Goal: Answer question/provide support

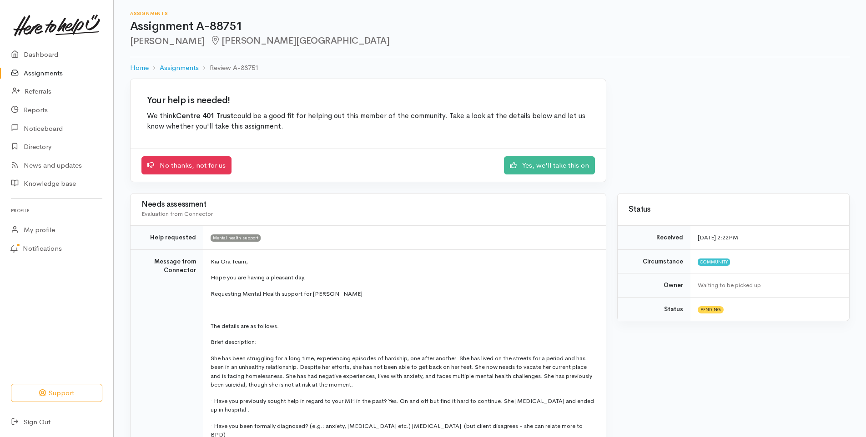
drag, startPoint x: 311, startPoint y: 343, endPoint x: 210, endPoint y: 264, distance: 128.6
drag, startPoint x: 210, startPoint y: 264, endPoint x: 285, endPoint y: 287, distance: 78.1
copy tbody "Kia Ora Team, Hope you are having a pleasant day. Requesting Mental Health supp…"
click at [385, 287] on td "Kia Ora Team, Hope you are having a pleasant day. Requesting Mental Health supp…" at bounding box center [404, 409] width 402 height 318
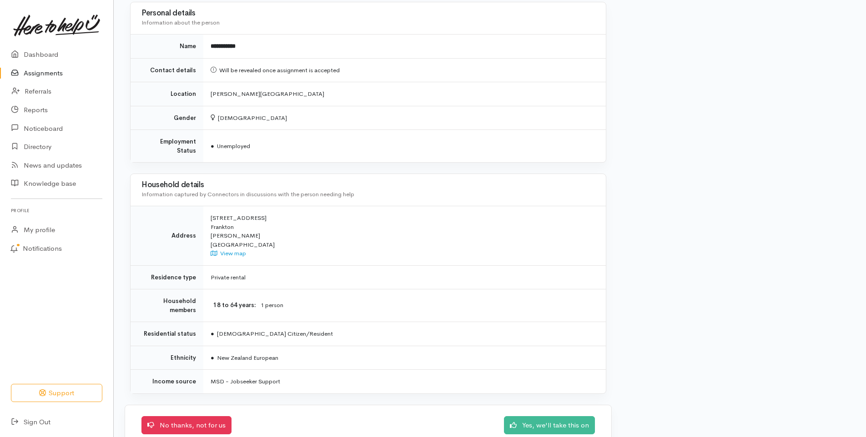
scroll to position [698, 0]
click at [518, 413] on link "Yes, we'll take this on" at bounding box center [549, 422] width 91 height 19
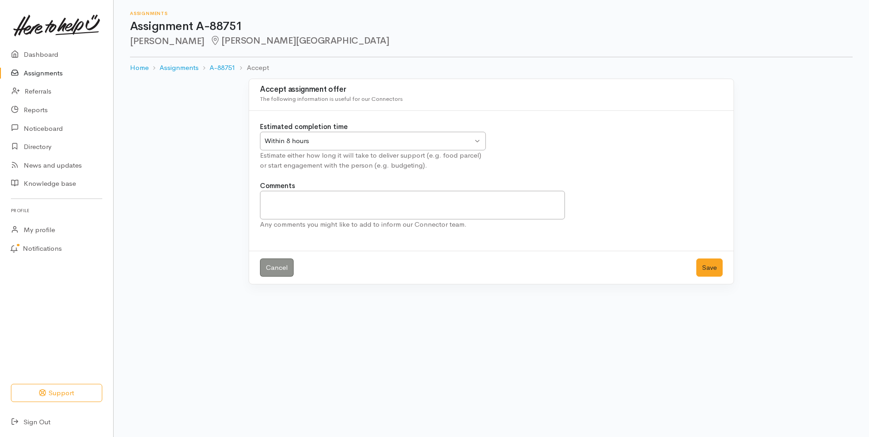
click at [392, 144] on div "Within 8 hours" at bounding box center [369, 141] width 208 height 10
click at [312, 201] on textarea "Comments" at bounding box center [412, 205] width 305 height 29
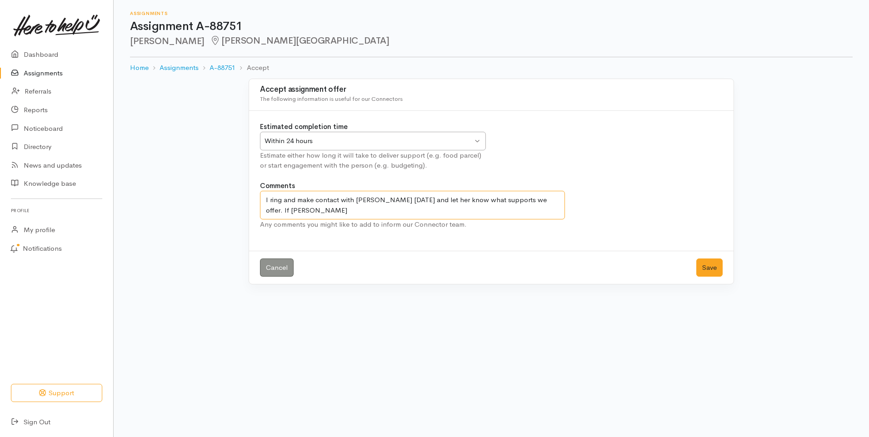
type textarea "I ring and make contact with Angela today and let her know what supports we off…"
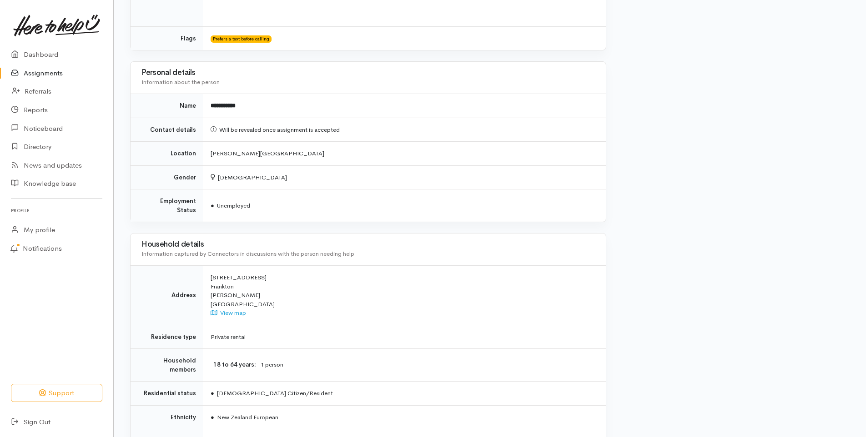
scroll to position [698, 0]
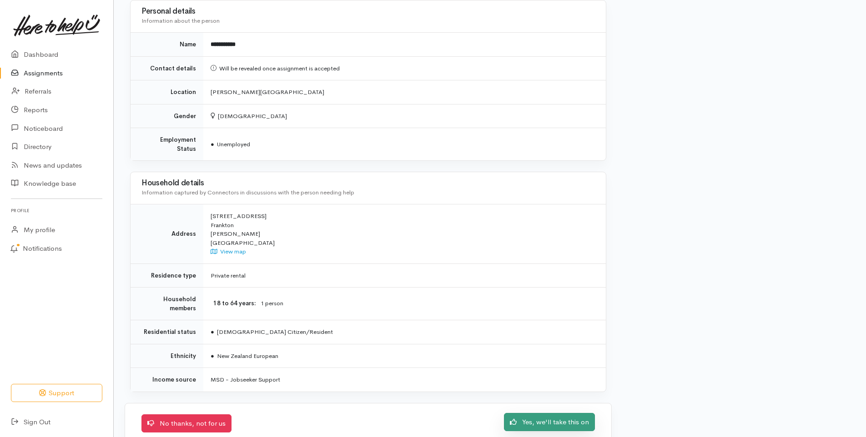
click at [561, 413] on link "Yes, we'll take this on" at bounding box center [549, 422] width 91 height 19
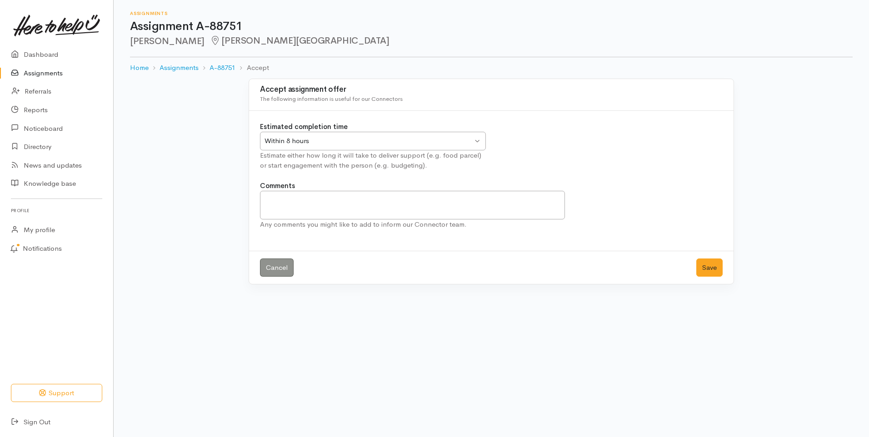
click at [359, 145] on div "Within 8 hours" at bounding box center [369, 141] width 208 height 10
click at [295, 209] on textarea "Comments" at bounding box center [412, 205] width 305 height 29
type textarea "W"
type textarea "Will ring and"
click at [186, 68] on link "Assignments" at bounding box center [179, 68] width 39 height 10
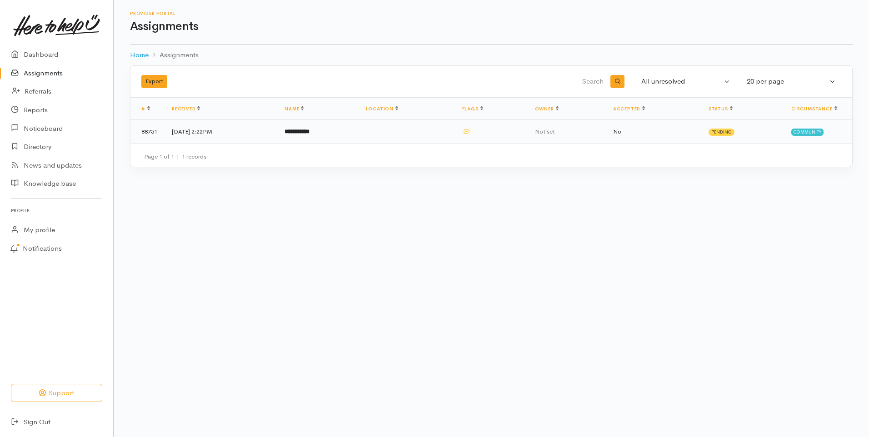
click at [310, 130] on b "**********" at bounding box center [297, 132] width 25 height 6
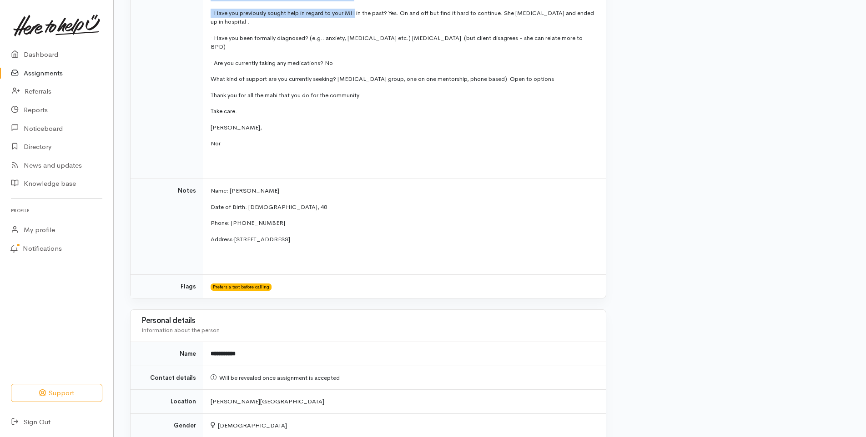
scroll to position [376, 0]
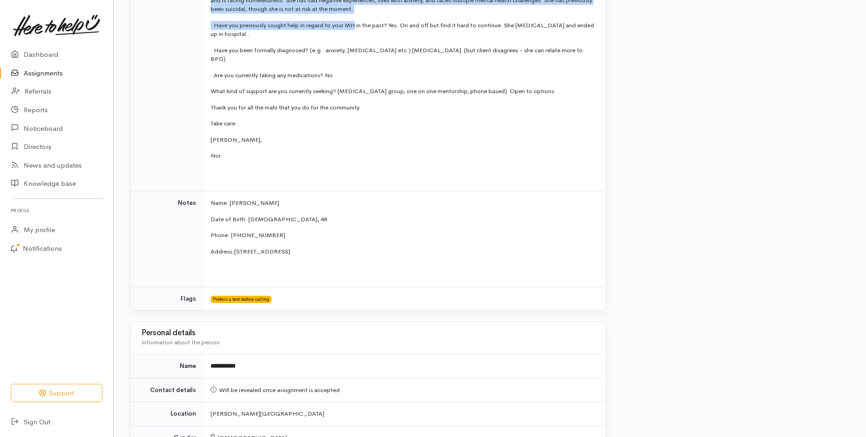
drag, startPoint x: 210, startPoint y: 170, endPoint x: 319, endPoint y: 244, distance: 131.1
click at [319, 244] on tbody "Help requested Mental health support Message from Connector Kia Ora Team, Hope …" at bounding box center [367, 80] width 475 height 461
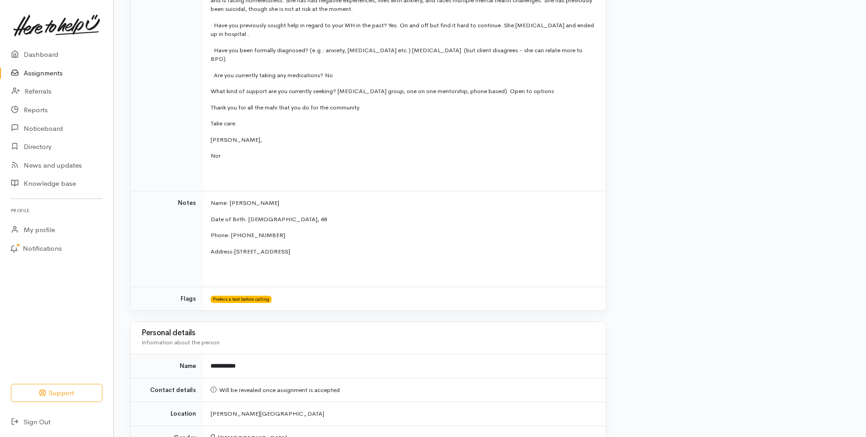
drag, startPoint x: 319, startPoint y: 244, endPoint x: 309, endPoint y: 264, distance: 22.8
drag, startPoint x: 309, startPoint y: 264, endPoint x: 325, endPoint y: 233, distance: 35.2
click at [325, 233] on td "Name: Angela Kite Date of Birth: 10.10.77, 48 Phone: 0204851286 Address: 174 Ha…" at bounding box center [404, 239] width 402 height 96
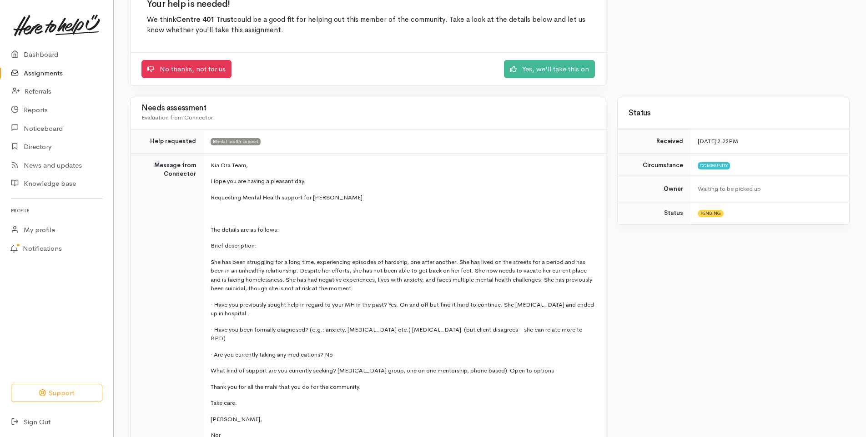
scroll to position [58, 0]
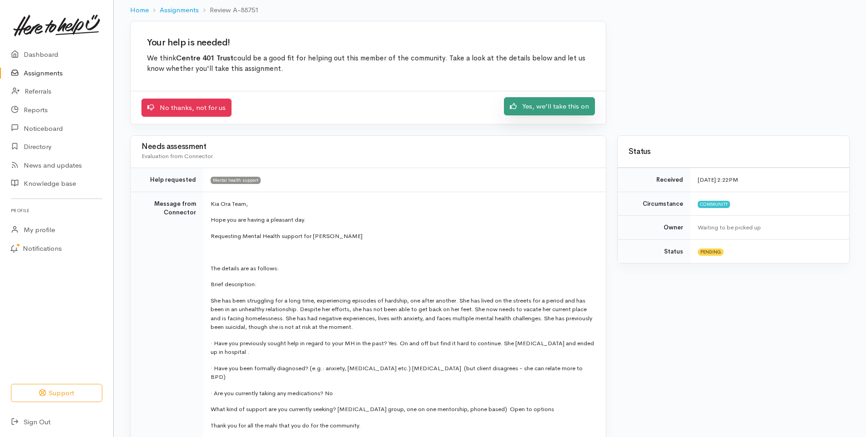
click at [556, 107] on link "Yes, we'll take this on" at bounding box center [549, 106] width 91 height 19
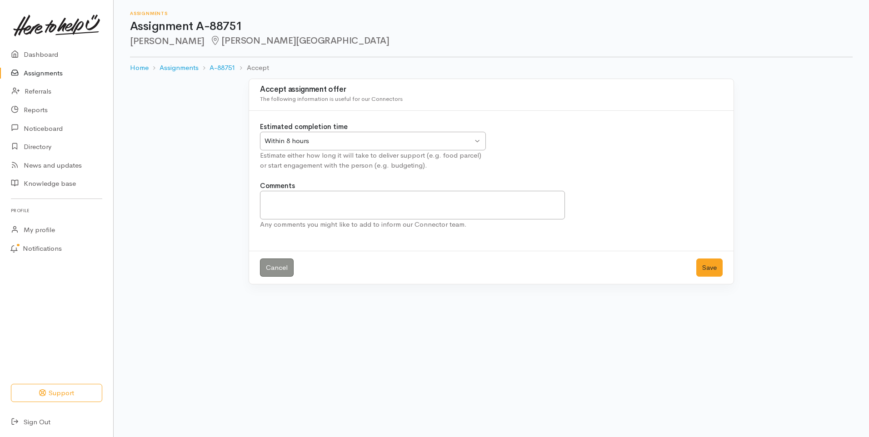
click at [393, 145] on div "Within 8 hours" at bounding box center [369, 141] width 208 height 10
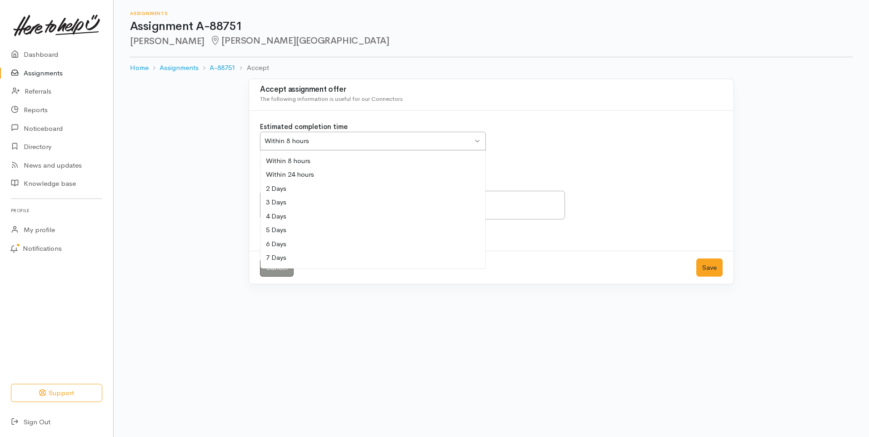
click at [303, 161] on div "Estimated completion time Within 8 hours Within 8 hours Within 8 hours Within 2…" at bounding box center [373, 146] width 237 height 49
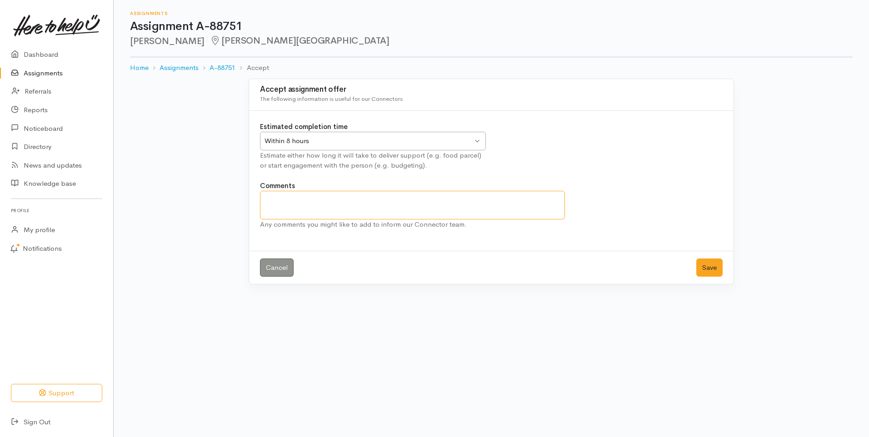
click at [332, 210] on textarea "Comments" at bounding box center [412, 205] width 305 height 29
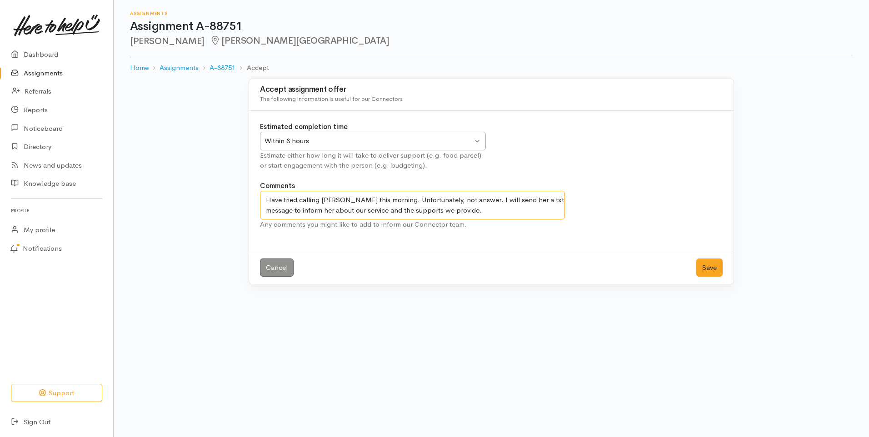
click at [467, 137] on div "Within 8 hours" at bounding box center [369, 141] width 208 height 10
type textarea "Have tried calling Angela this morning. Unfortunately, not answer. I will send …"
click at [713, 261] on button "Save" at bounding box center [709, 268] width 26 height 19
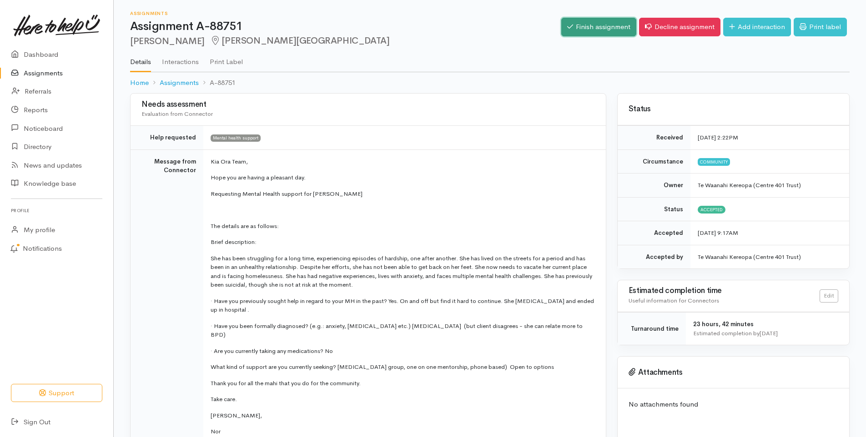
click at [593, 30] on link "Finish assignment" at bounding box center [598, 27] width 75 height 19
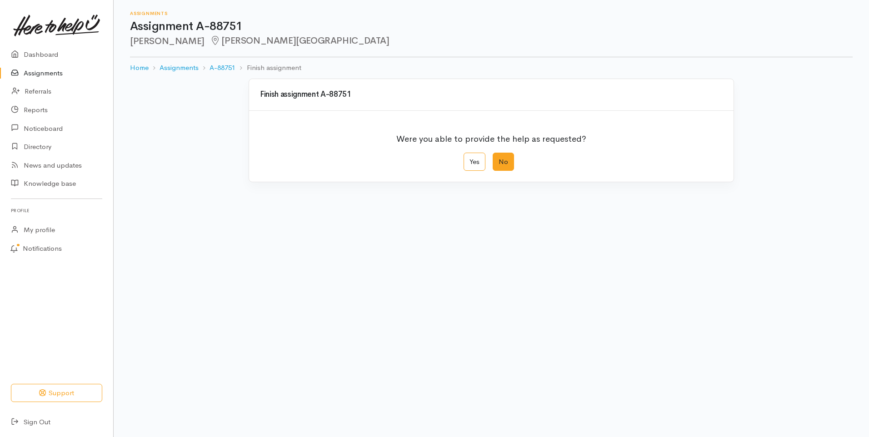
click at [503, 165] on label "No" at bounding box center [503, 162] width 21 height 19
click at [499, 159] on input "No" at bounding box center [496, 156] width 6 height 6
radio input "true"
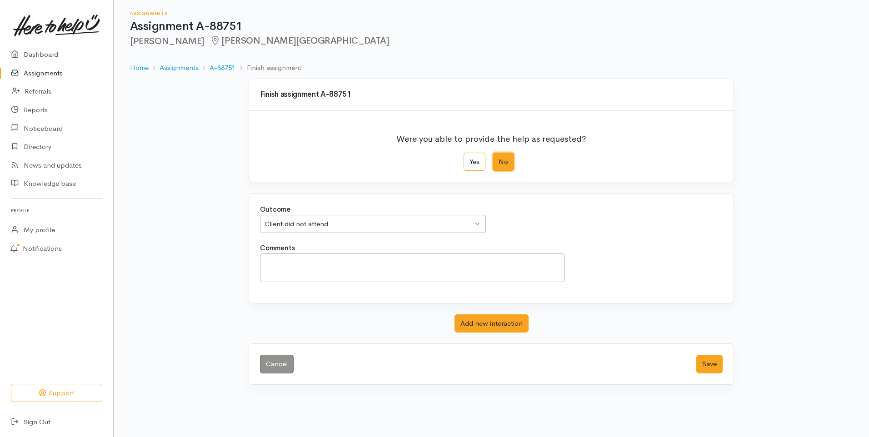
click at [384, 225] on div "Client did not attend" at bounding box center [369, 224] width 208 height 10
click at [313, 271] on textarea "Comments" at bounding box center [412, 268] width 305 height 29
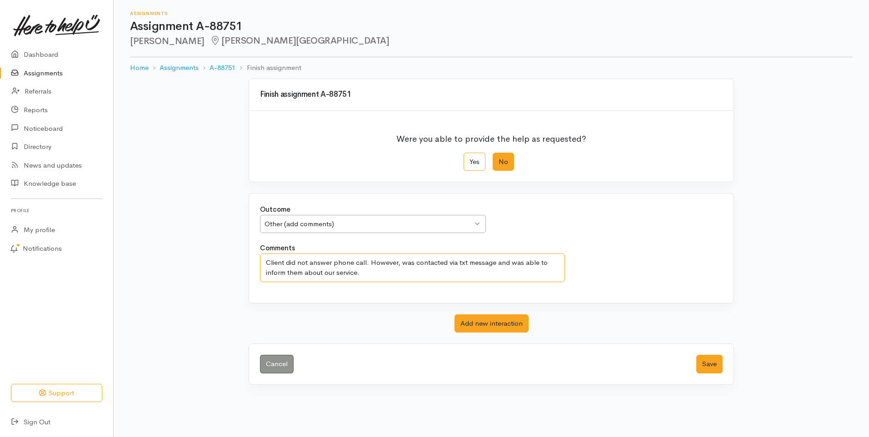
click at [376, 220] on div "Other (add comments)" at bounding box center [369, 224] width 208 height 10
type textarea "Client did not answer phone call. However, was contacted via txt message and wa…"
click at [517, 220] on div "Outcome Other (add comments) Other (add comments) Client did not attend Client …" at bounding box center [492, 224] width 474 height 39
click at [471, 329] on button "Add new interaction" at bounding box center [492, 324] width 74 height 19
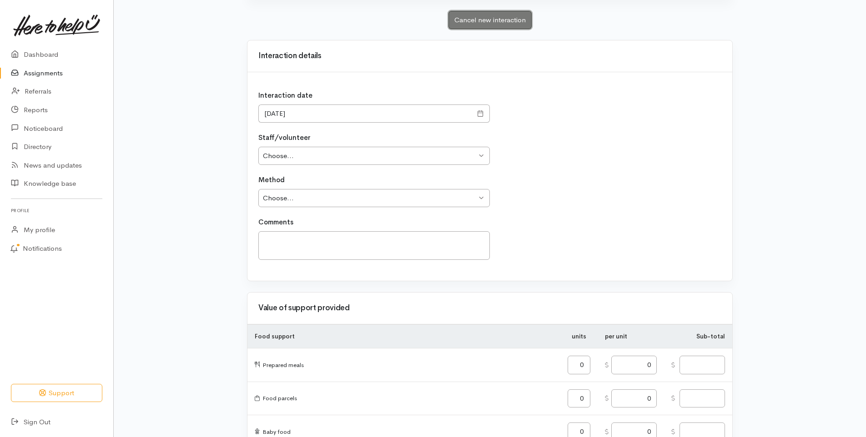
scroll to position [298, 0]
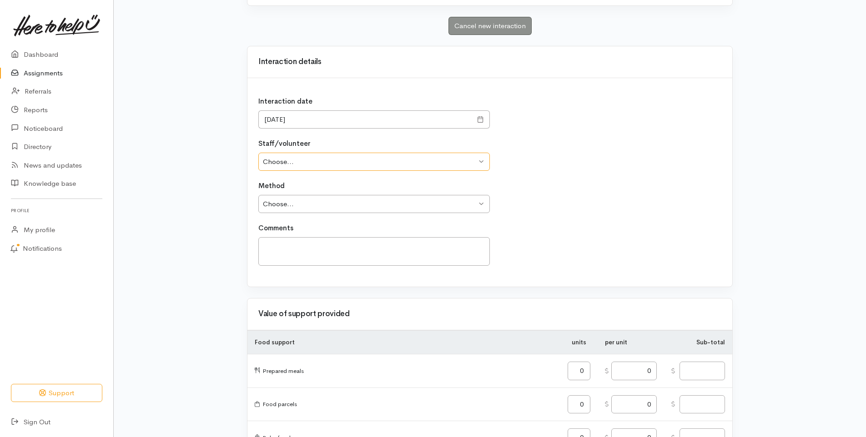
click at [481, 164] on select "Choose... Iylla Harvey Iylla Harvey Te Waanahi Kereopa" at bounding box center [373, 162] width 231 height 19
select select "2556"
click at [258, 153] on select "Choose... Iylla Harvey Iylla Harvey Te Waanahi Kereopa" at bounding box center [373, 162] width 231 height 19
click at [427, 207] on select "Choose... Phone Visit Other" at bounding box center [373, 204] width 231 height 19
select select "1"
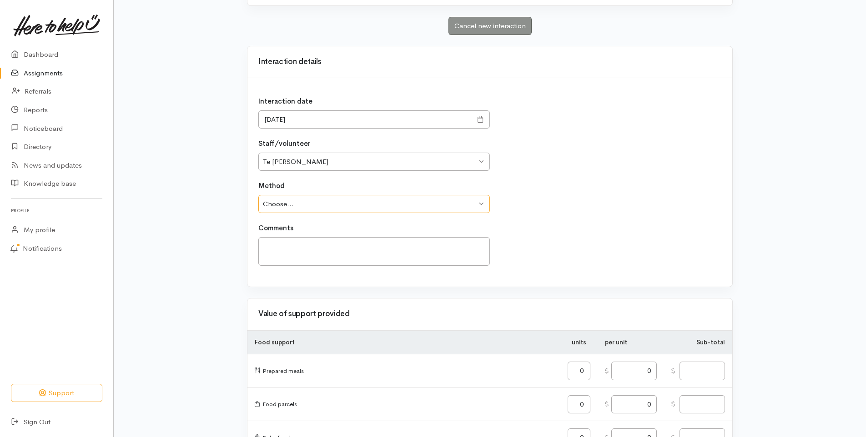
click at [258, 195] on select "Choose... Phone Visit Other" at bounding box center [373, 204] width 231 height 19
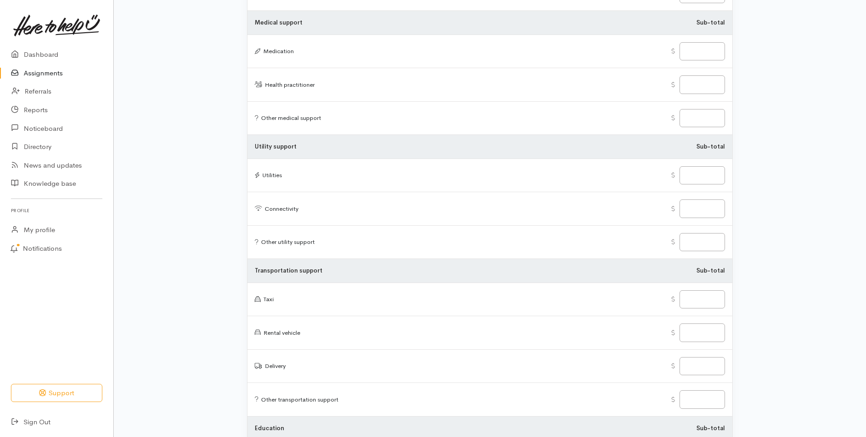
scroll to position [1344, 0]
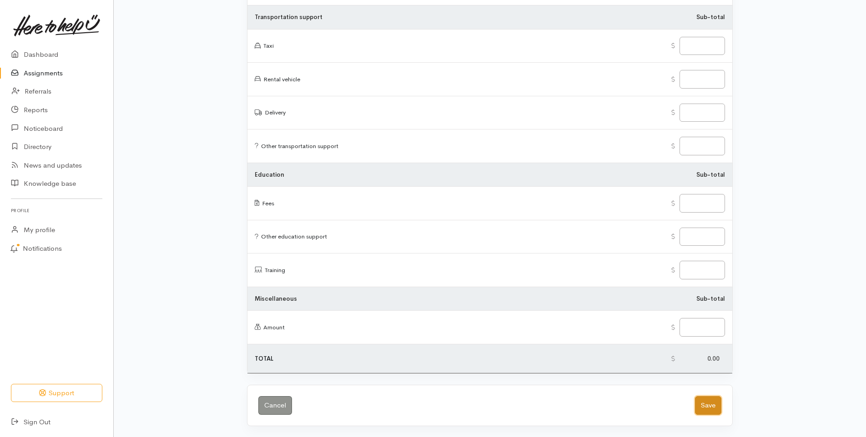
click at [702, 401] on button "Save" at bounding box center [708, 405] width 26 height 19
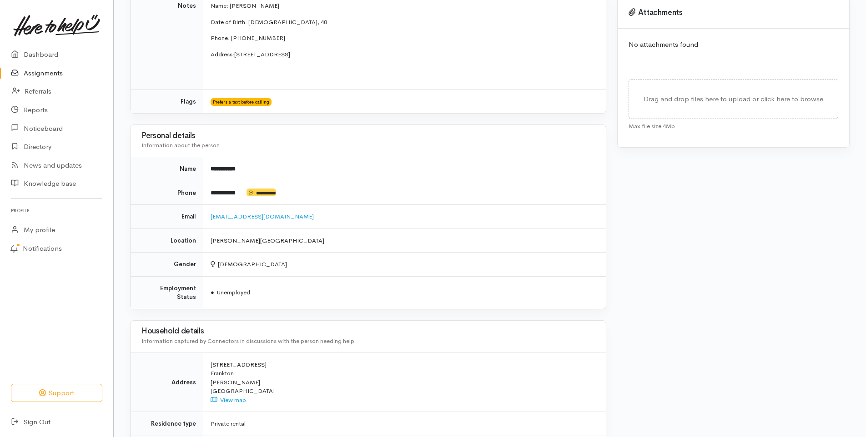
scroll to position [424, 0]
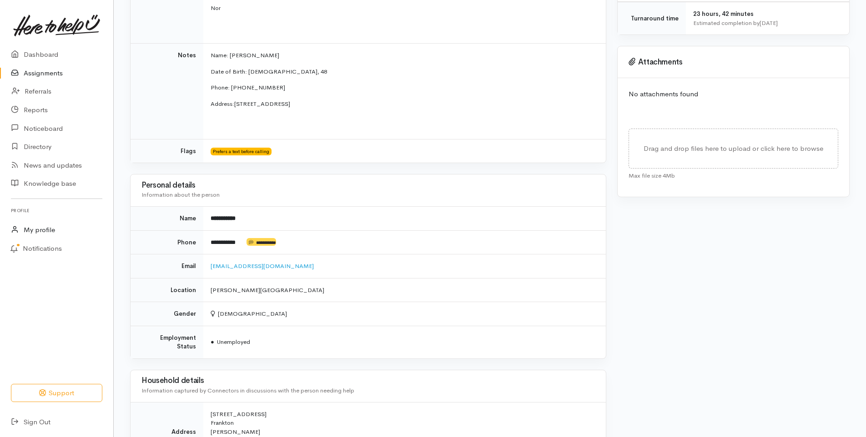
click at [35, 228] on link "My profile" at bounding box center [56, 230] width 113 height 19
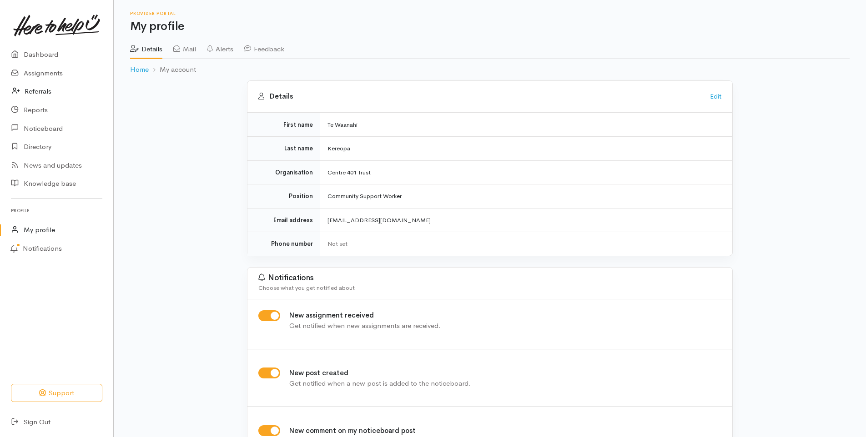
click at [41, 91] on link "Referrals" at bounding box center [56, 91] width 113 height 19
